Goal: Obtain resource: Obtain resource

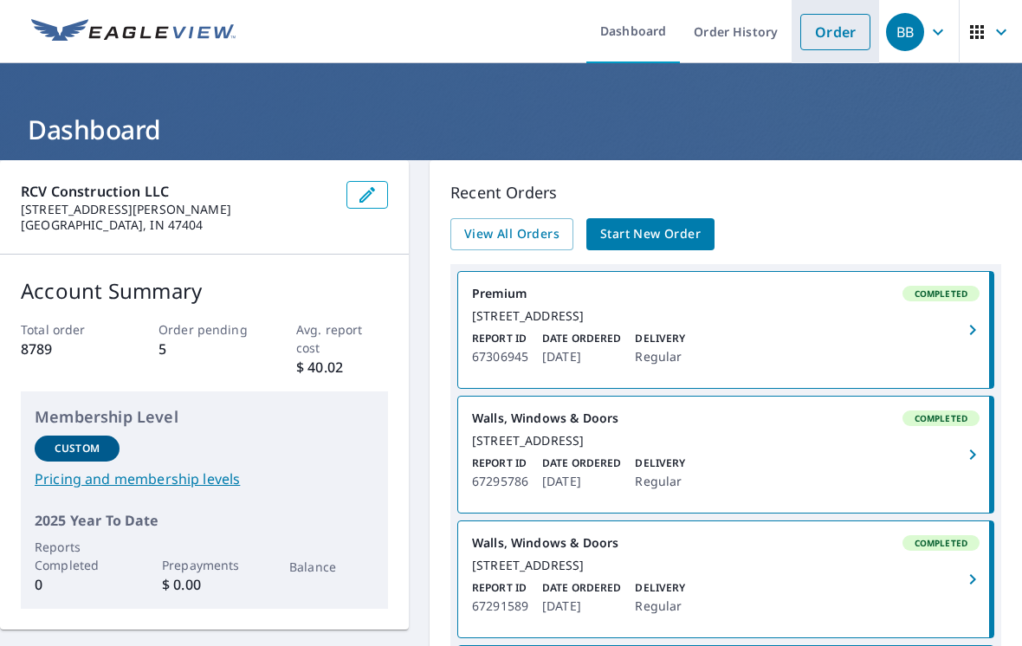
click at [840, 32] on link "Order" at bounding box center [835, 32] width 70 height 36
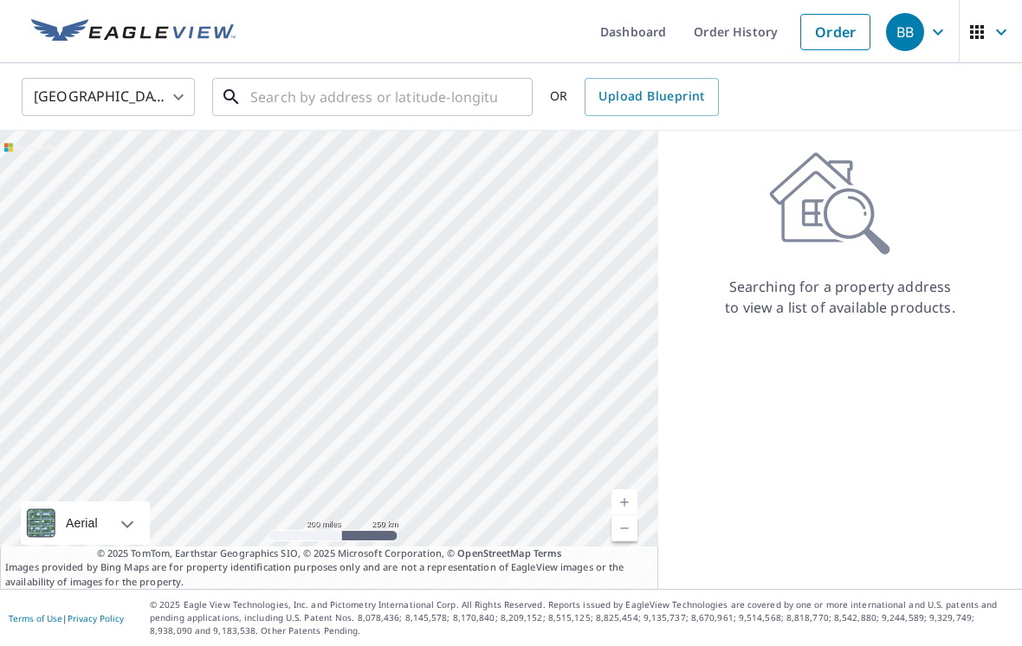
click at [277, 94] on input "text" at bounding box center [373, 97] width 247 height 49
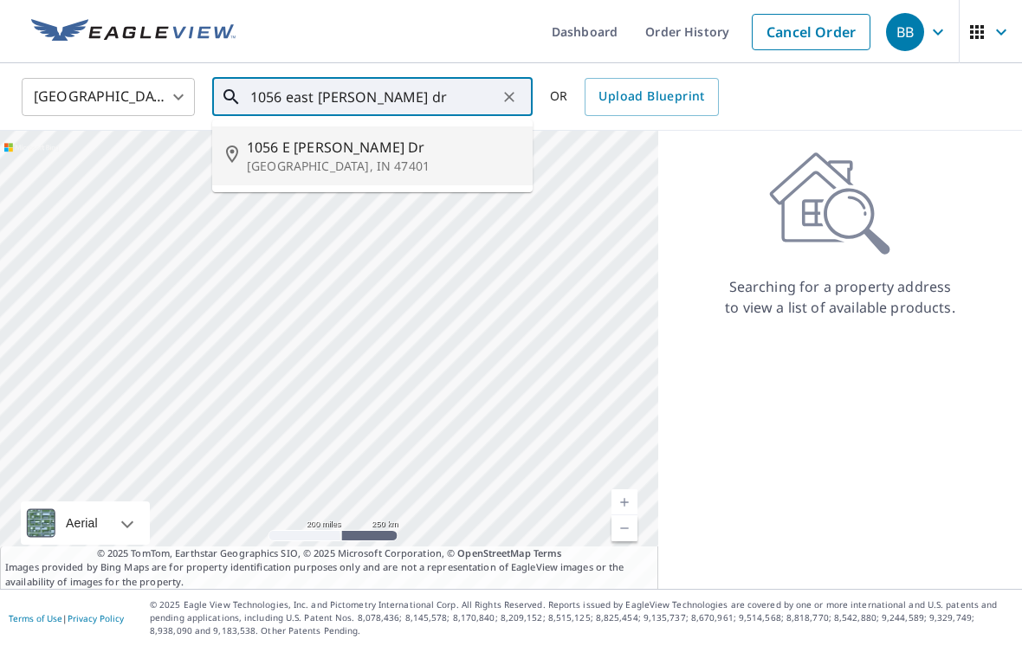
click at [312, 163] on p "[GEOGRAPHIC_DATA], IN 47401" at bounding box center [383, 166] width 272 height 17
type input "[STREET_ADDRESS][PERSON_NAME]"
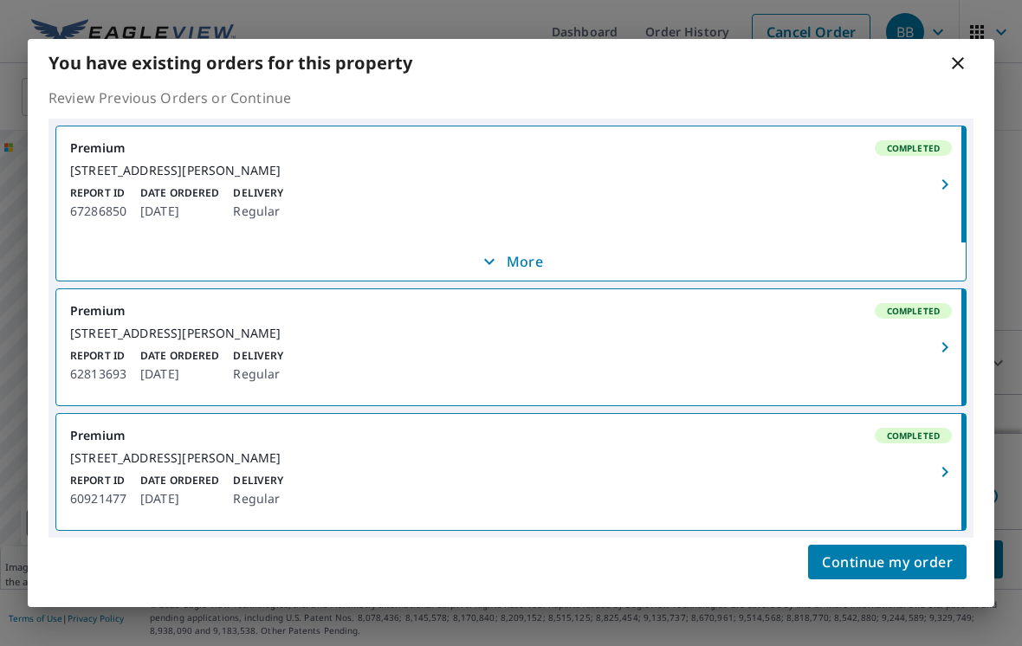
click at [517, 265] on p "More" at bounding box center [511, 261] width 64 height 21
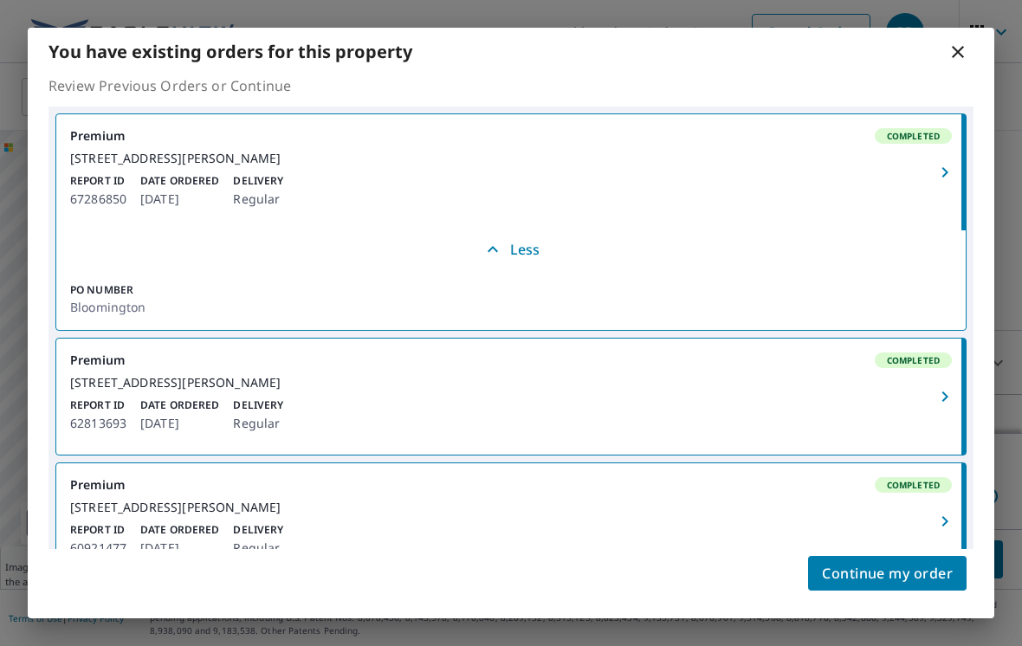
click at [943, 179] on icon "button" at bounding box center [945, 172] width 21 height 21
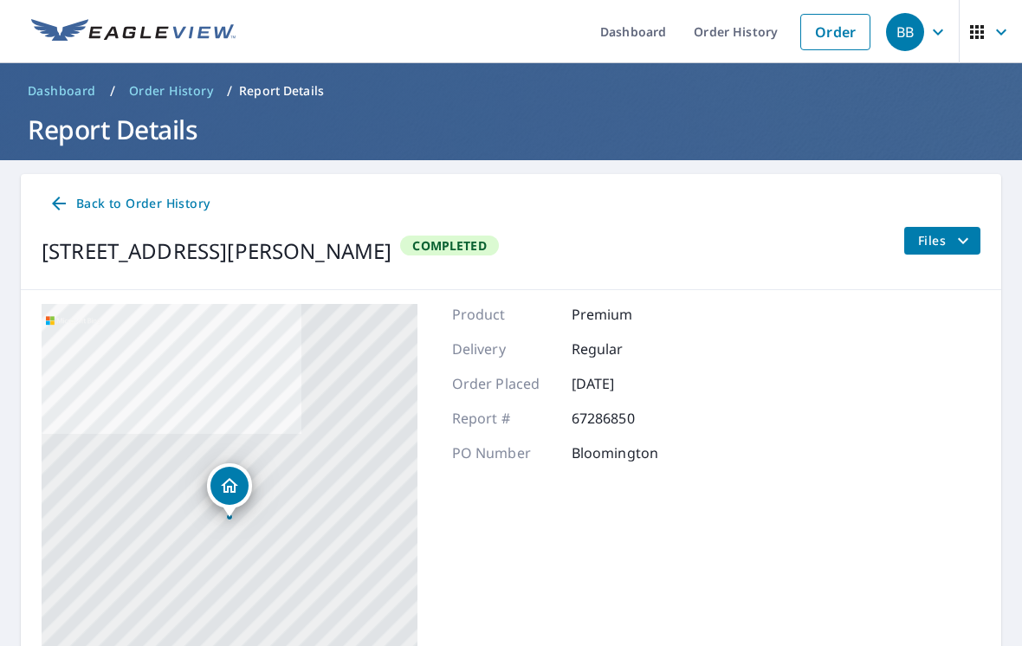
click at [960, 243] on icon "filesDropdownBtn-67286850" at bounding box center [963, 240] width 21 height 21
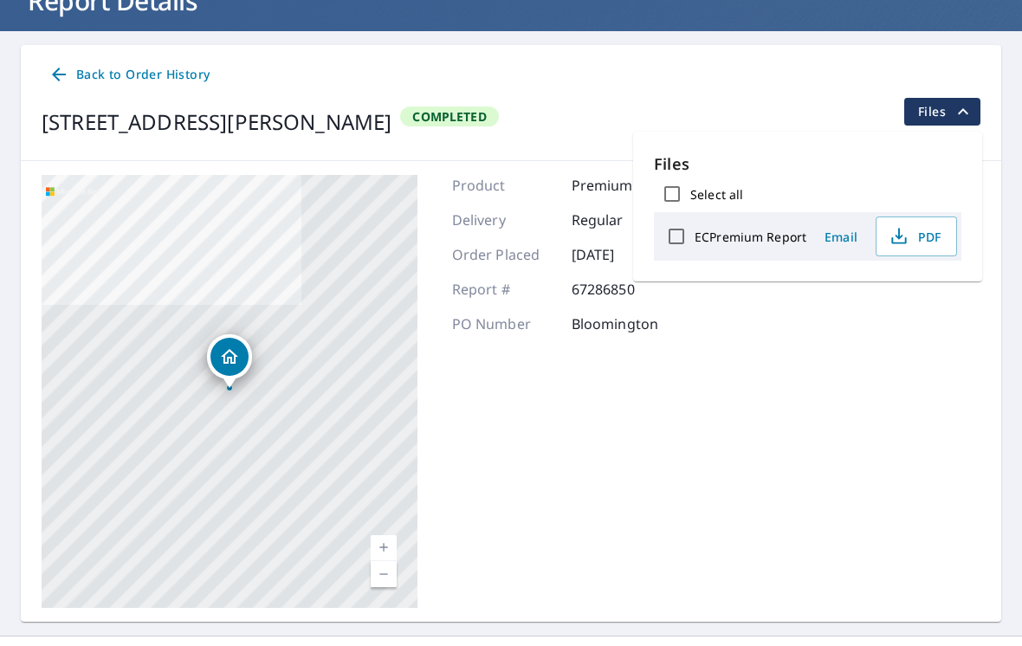
scroll to position [130, 0]
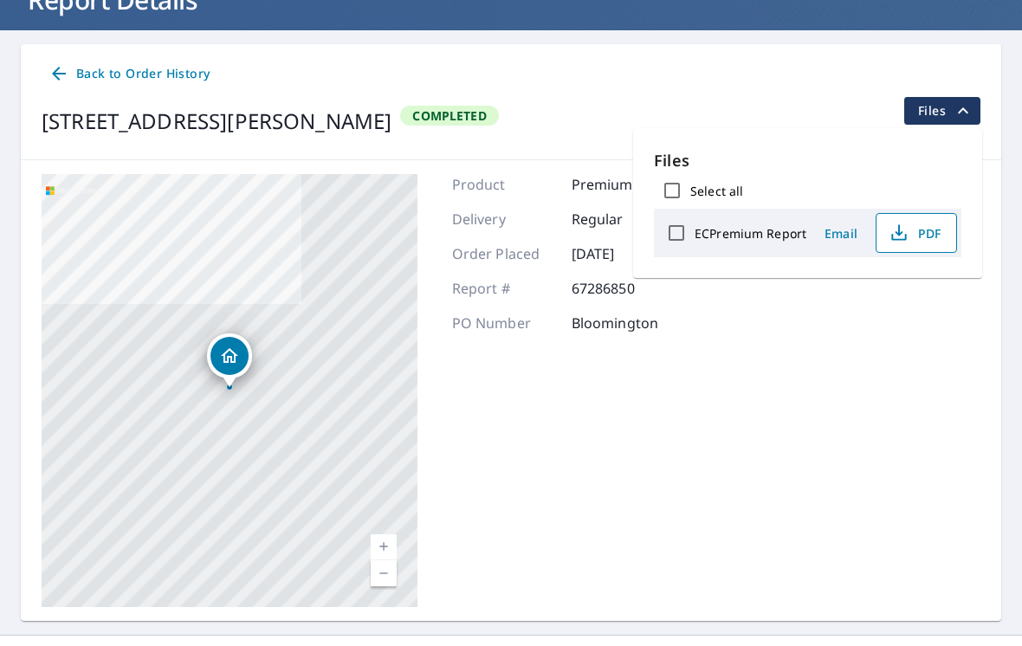
click at [915, 236] on span "PDF" at bounding box center [914, 233] width 55 height 21
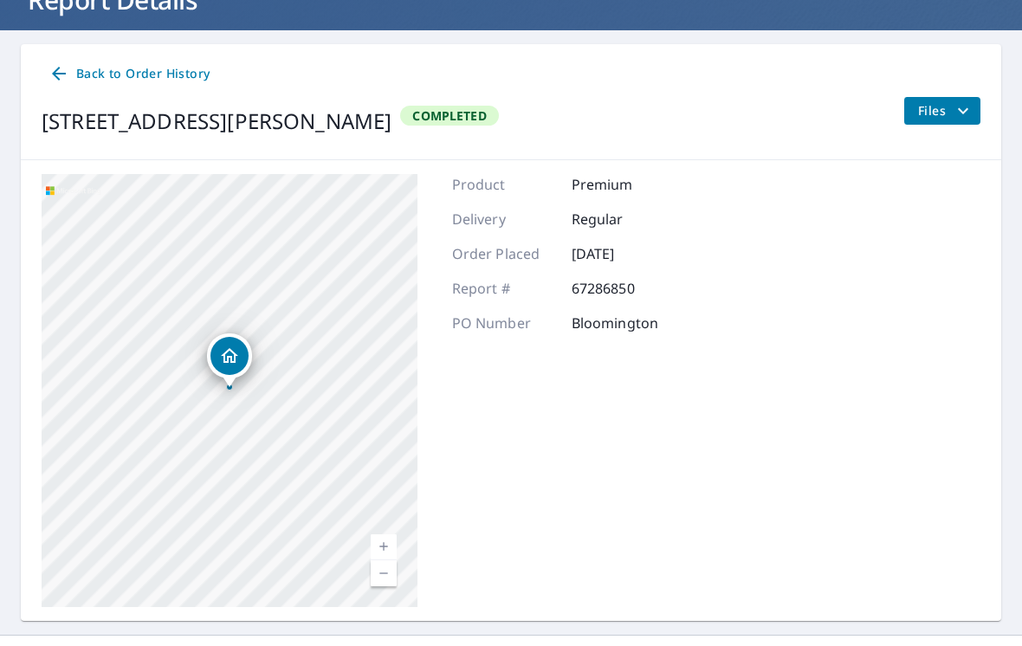
click at [62, 73] on icon at bounding box center [59, 74] width 14 height 14
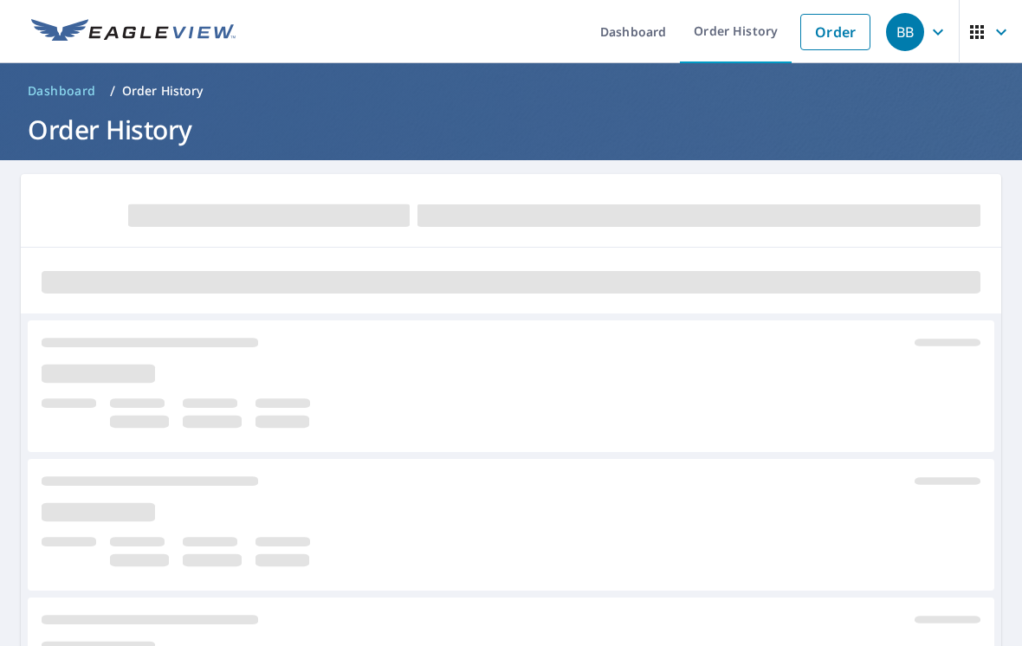
scroll to position [-2, 0]
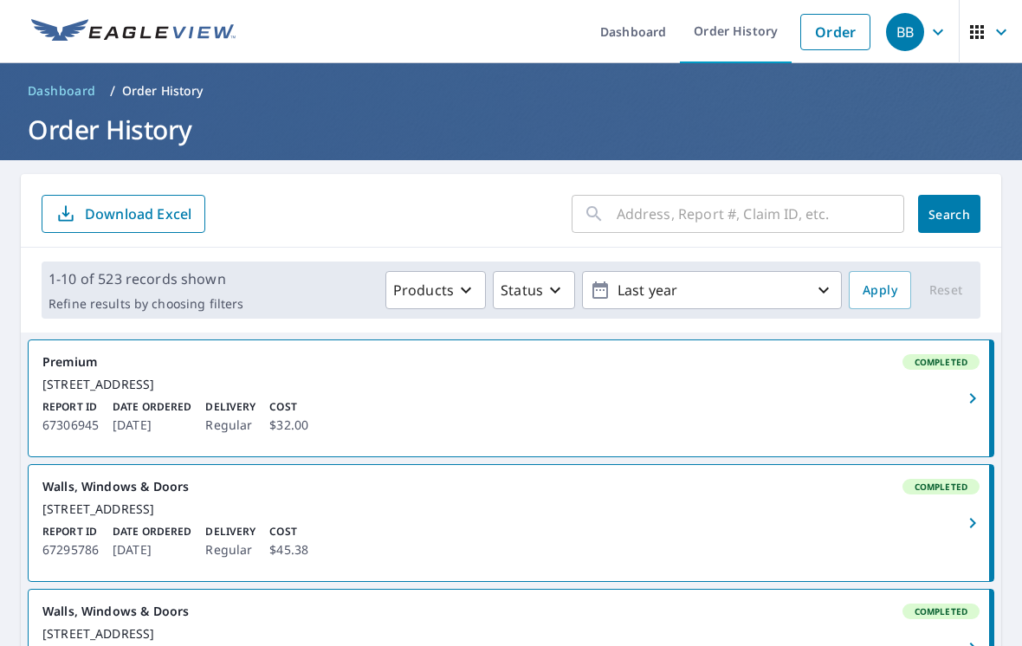
click at [799, 217] on input "text" at bounding box center [761, 214] width 288 height 49
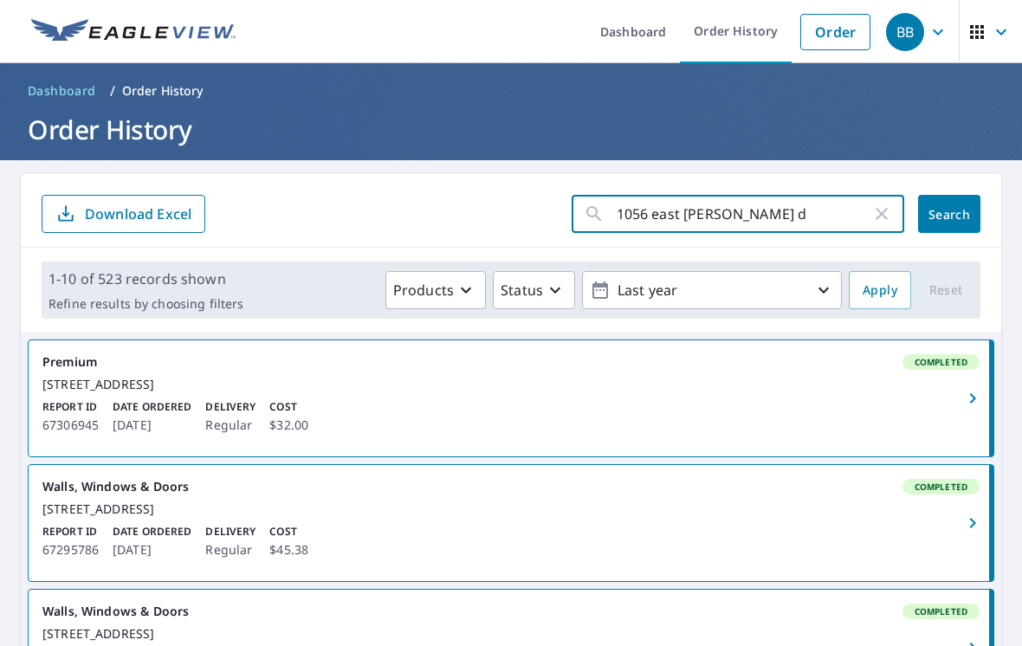
type input "1056 east [PERSON_NAME] dr"
click at [949, 214] on button "Search" at bounding box center [949, 214] width 62 height 38
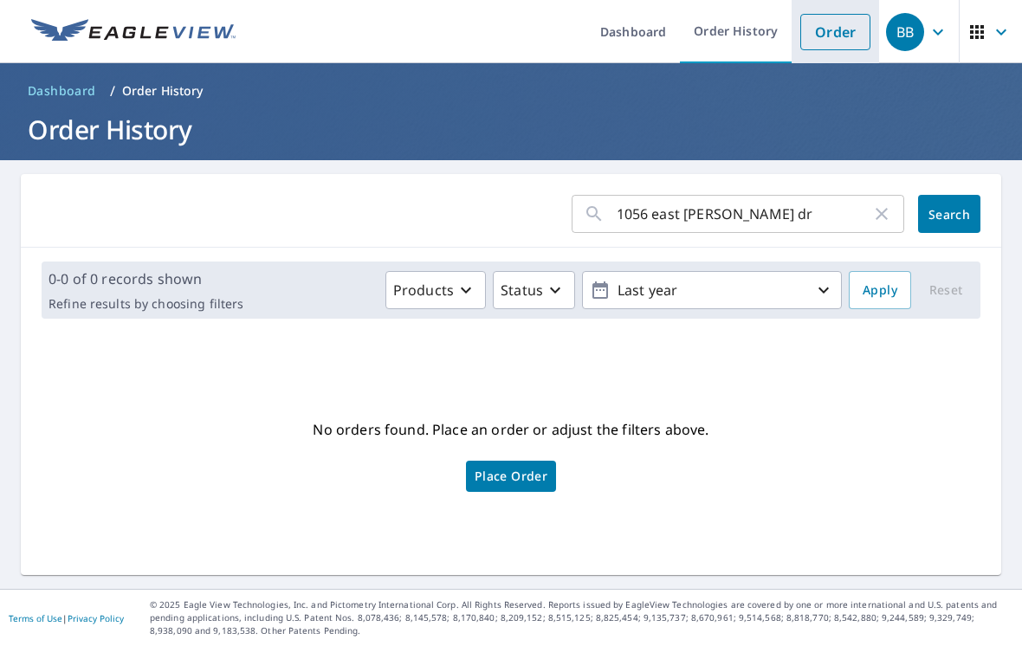
click at [839, 30] on link "Order" at bounding box center [835, 32] width 70 height 36
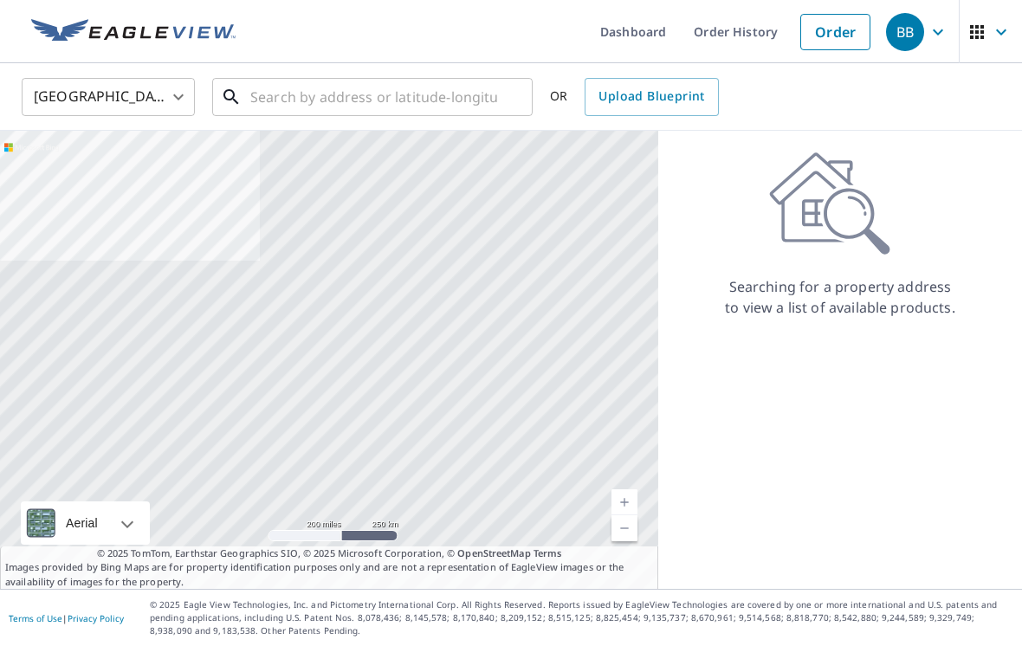
click at [433, 94] on input "text" at bounding box center [373, 97] width 247 height 49
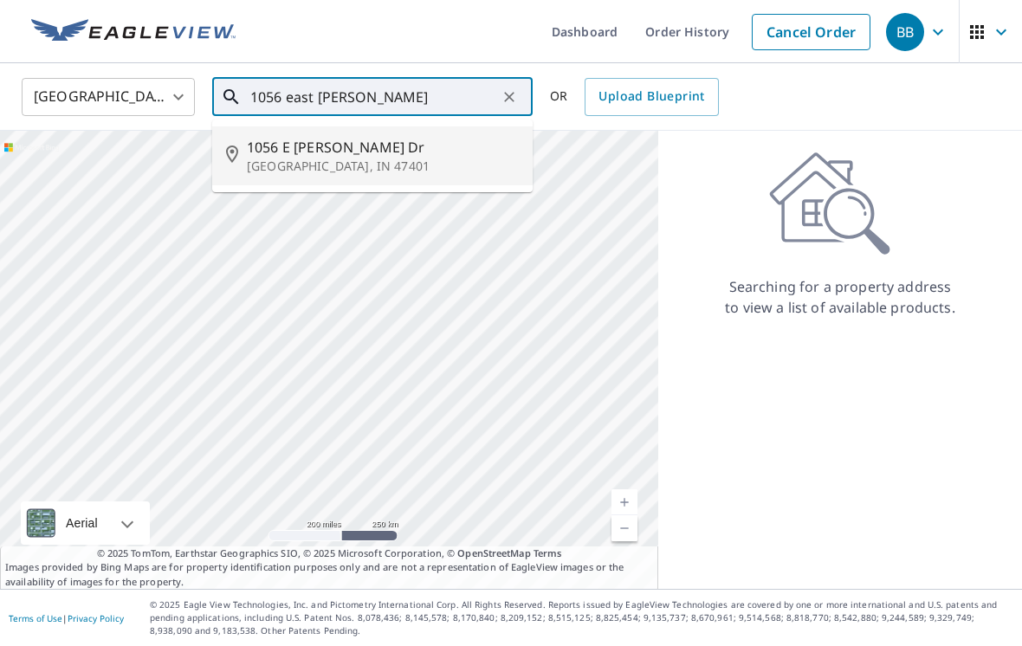
click at [287, 172] on p "[GEOGRAPHIC_DATA], IN 47401" at bounding box center [383, 166] width 272 height 17
type input "[STREET_ADDRESS][PERSON_NAME]"
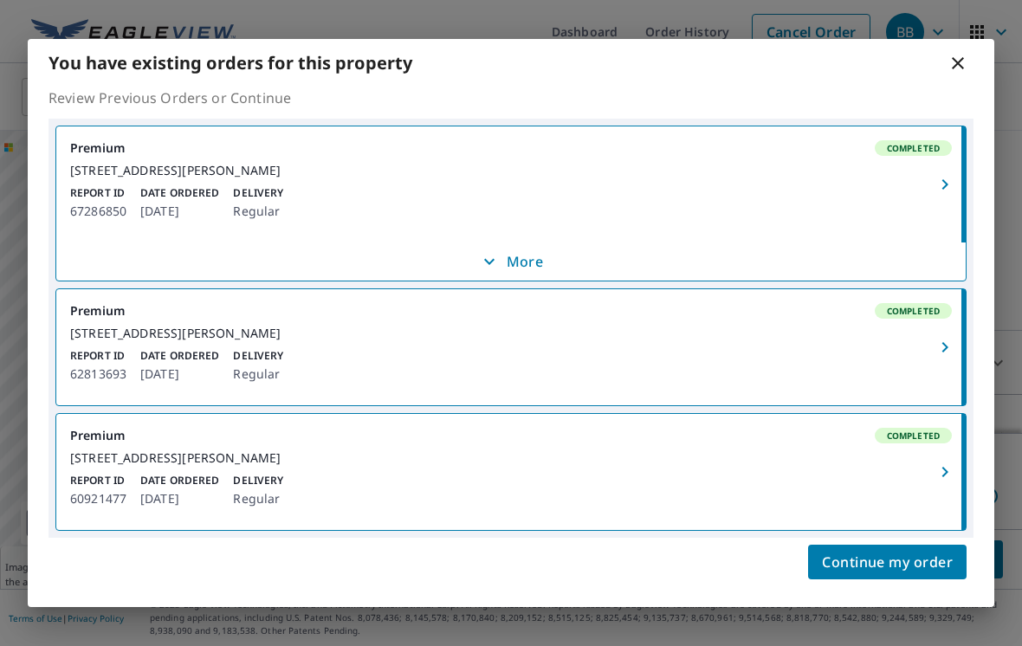
scroll to position [23, 0]
click at [938, 489] on button "button" at bounding box center [947, 472] width 38 height 116
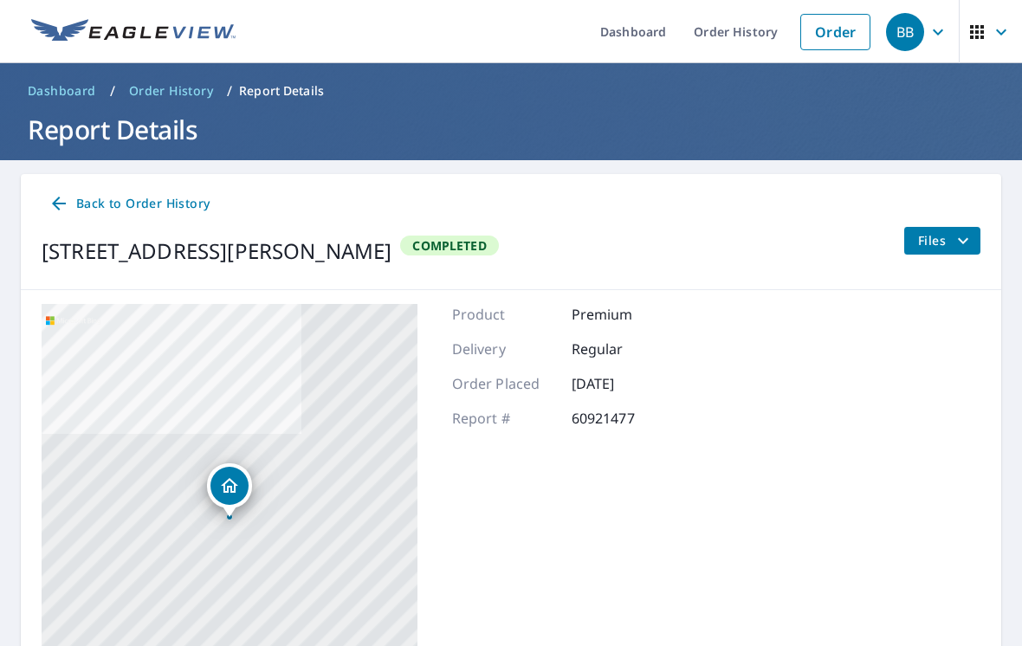
click at [948, 236] on span "Files" at bounding box center [945, 240] width 55 height 21
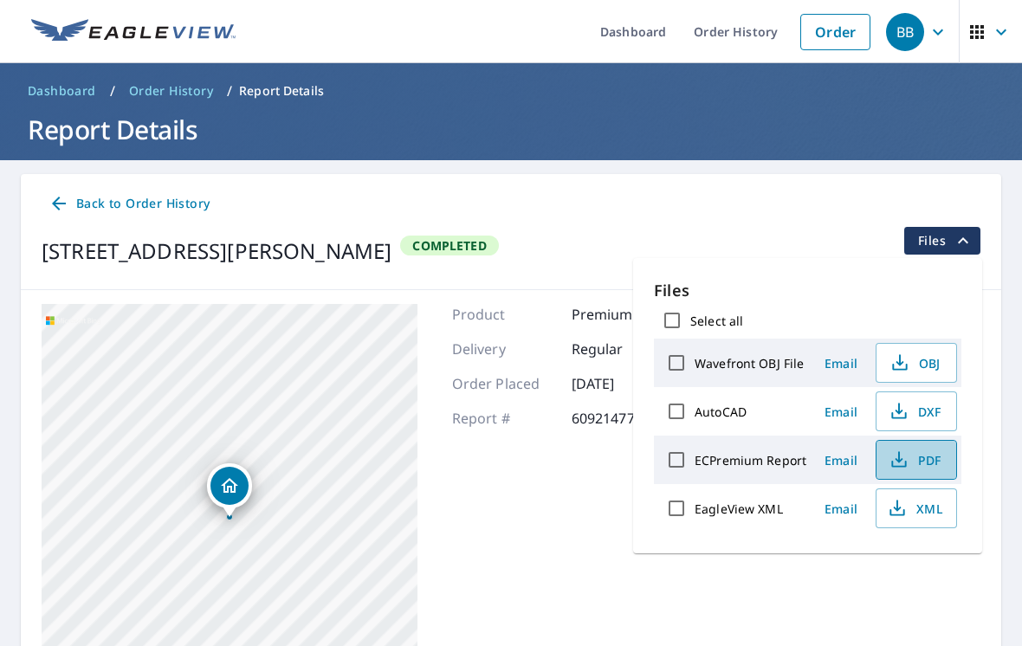
click at [932, 454] on span "PDF" at bounding box center [914, 460] width 55 height 21
